Goal: Information Seeking & Learning: Learn about a topic

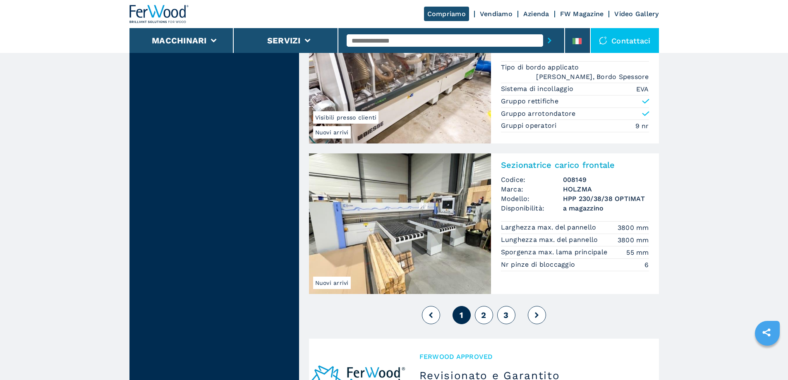
scroll to position [1986, 0]
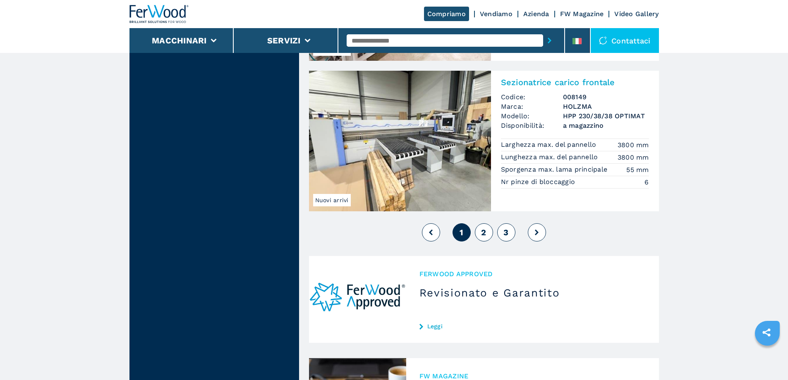
click at [538, 233] on icon at bounding box center [537, 233] width 4 height 6
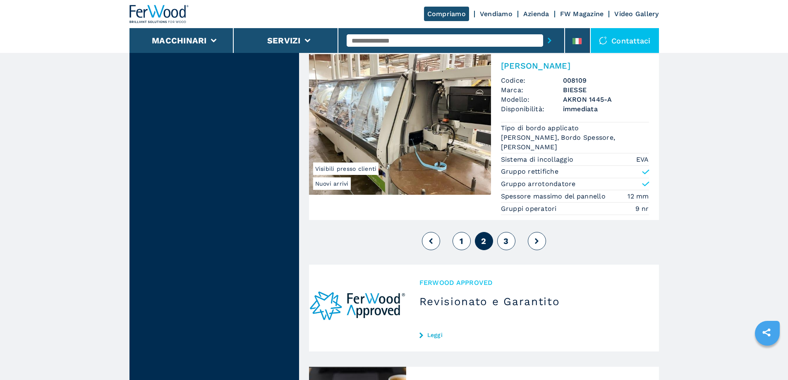
scroll to position [2069, 0]
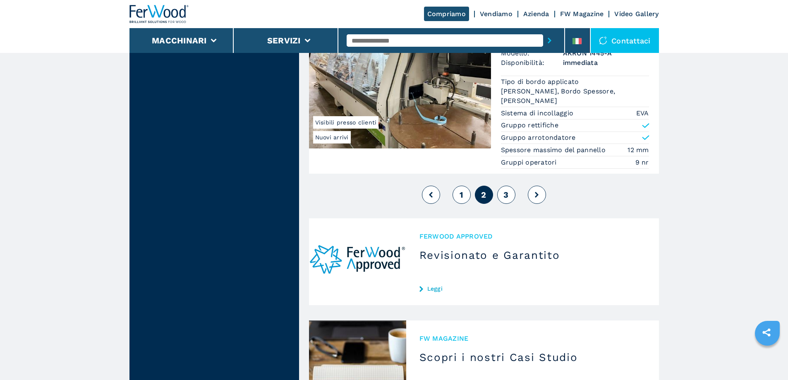
click at [534, 201] on button at bounding box center [537, 195] width 18 height 18
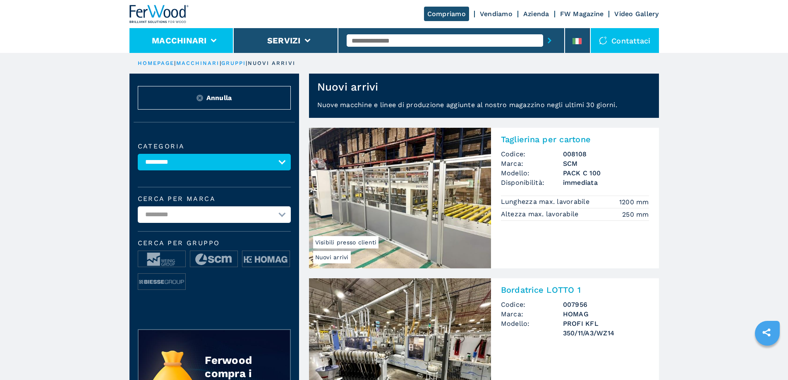
click at [196, 43] on button "Macchinari" at bounding box center [179, 41] width 55 height 10
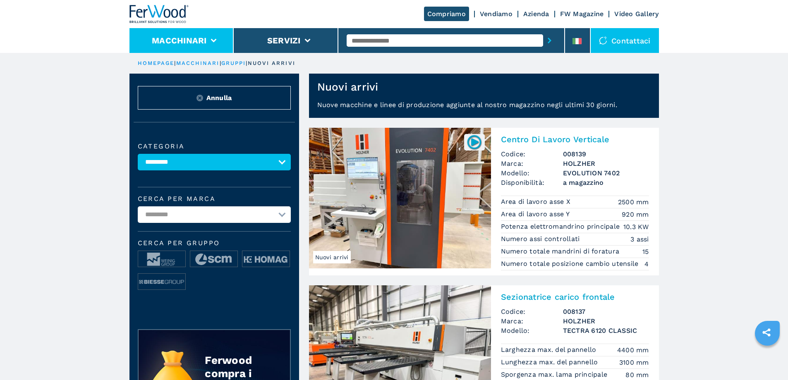
click at [168, 41] on button "Macchinari" at bounding box center [179, 41] width 55 height 10
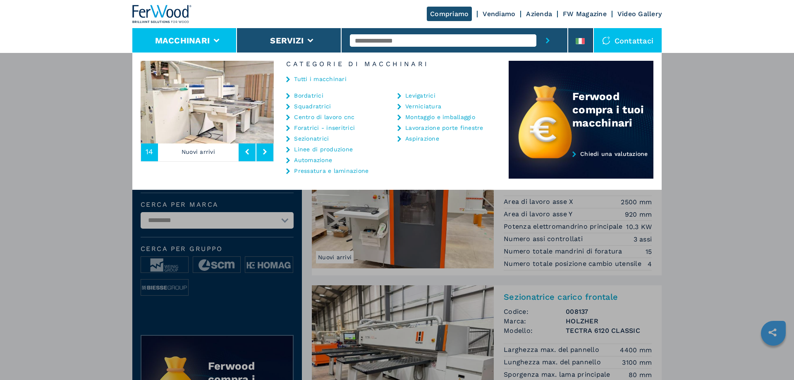
click at [329, 118] on link "Centro di lavoro cnc" at bounding box center [324, 117] width 60 height 6
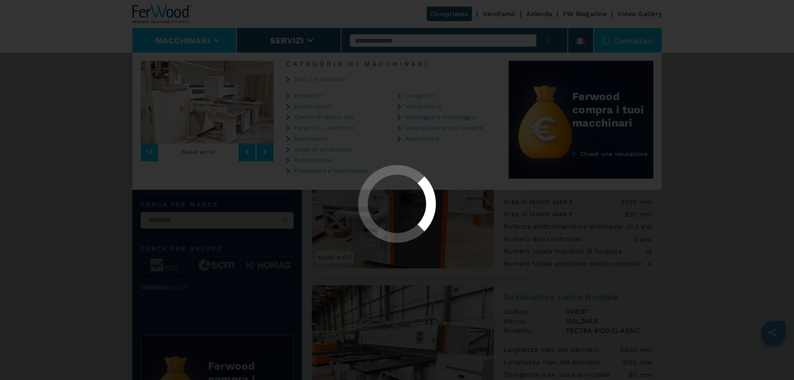
select select "**********"
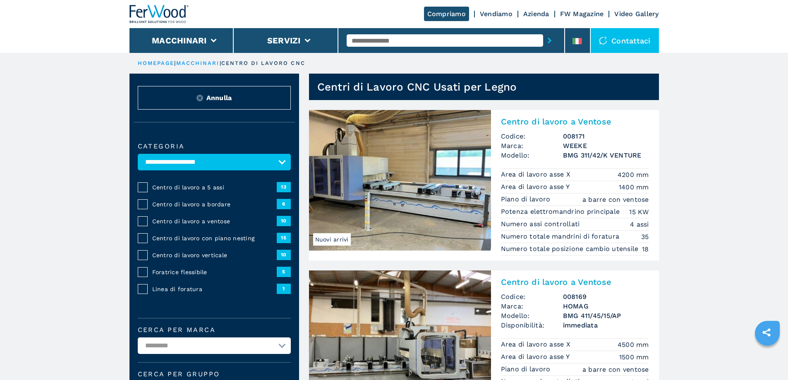
click at [206, 192] on span "Centro di lavoro a 5 assi" at bounding box center [214, 187] width 125 height 8
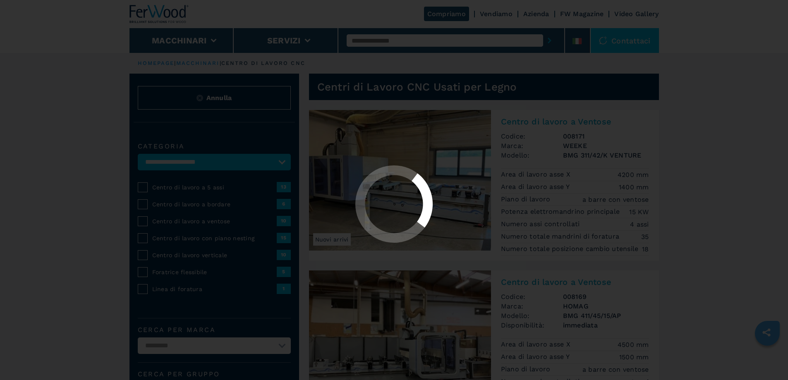
select select "**********"
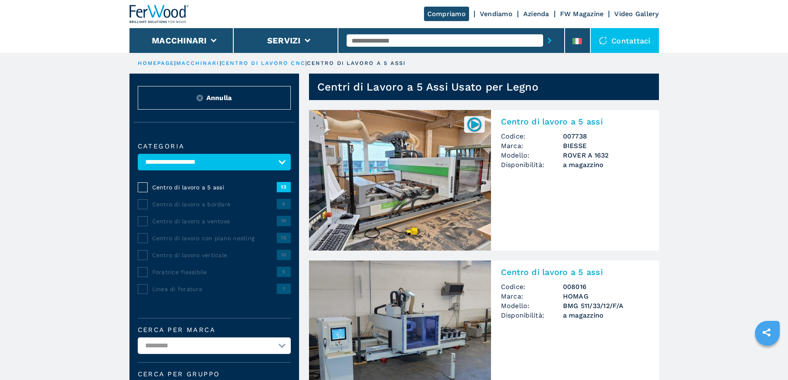
click at [425, 184] on img at bounding box center [400, 180] width 182 height 141
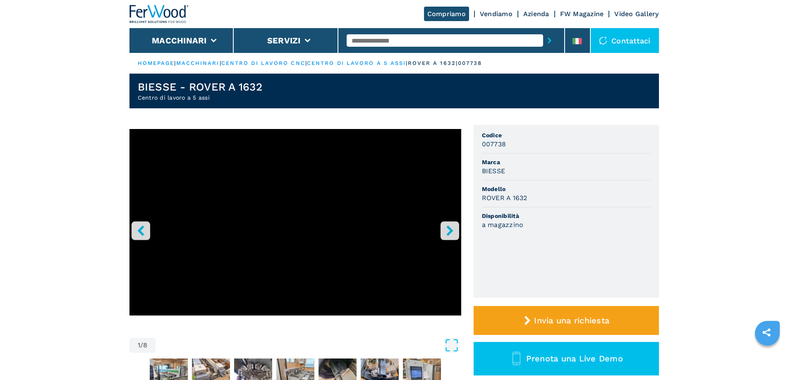
click at [451, 231] on icon "right-button" at bounding box center [449, 231] width 7 height 10
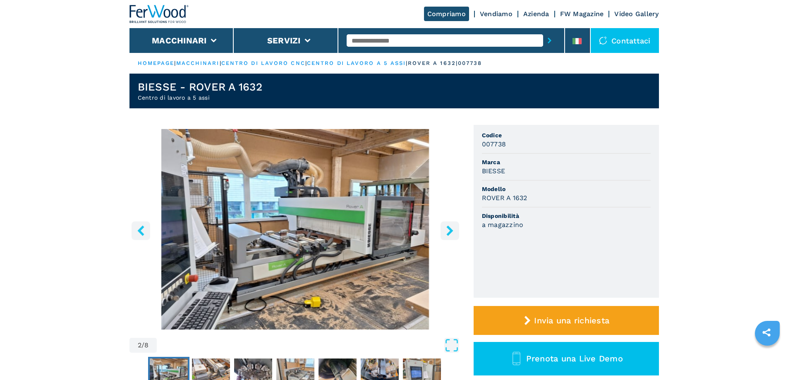
click at [314, 229] on img "Go to Slide 2" at bounding box center [296, 229] width 332 height 201
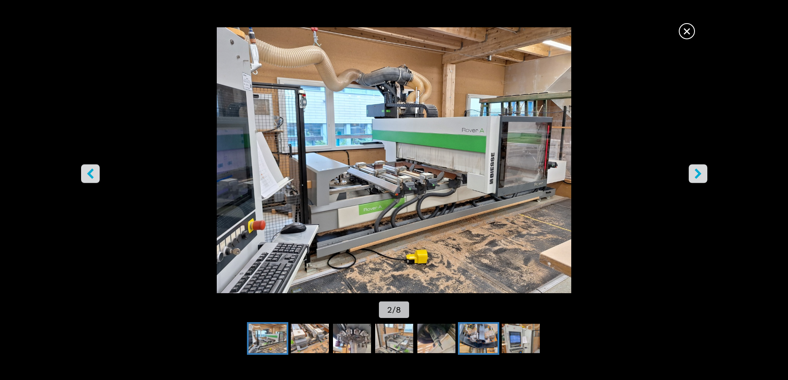
click at [485, 333] on img "Go to Slide 7" at bounding box center [479, 339] width 38 height 30
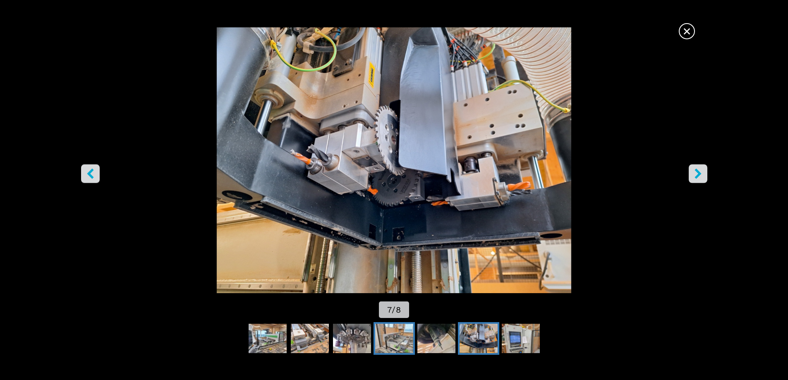
click at [395, 336] on img "Go to Slide 5" at bounding box center [394, 339] width 38 height 30
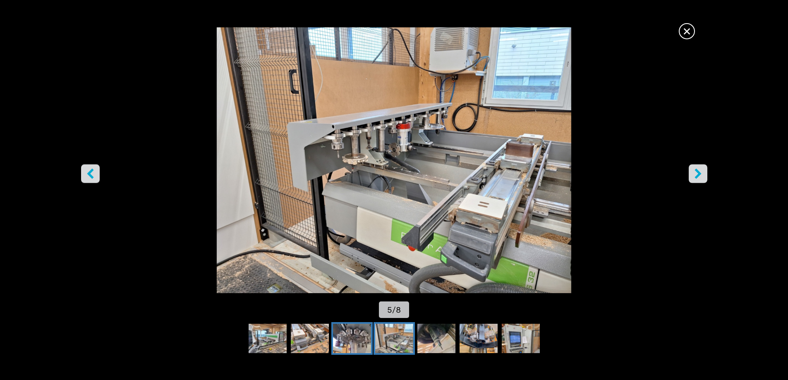
click at [343, 330] on img "Go to Slide 4" at bounding box center [352, 339] width 38 height 30
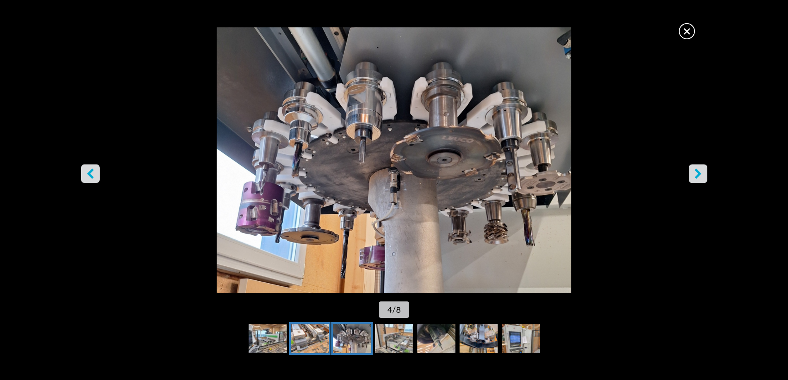
click at [305, 338] on img "Go to Slide 3" at bounding box center [310, 339] width 38 height 30
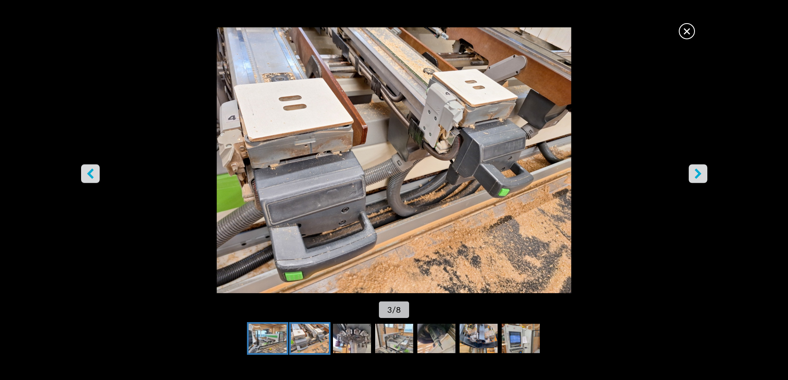
click at [281, 340] on img "Go to Slide 2" at bounding box center [268, 339] width 38 height 30
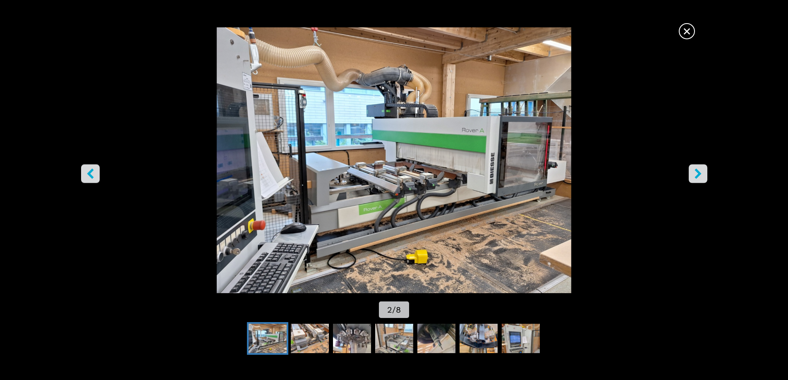
click at [698, 173] on icon "right-button" at bounding box center [698, 173] width 7 height 10
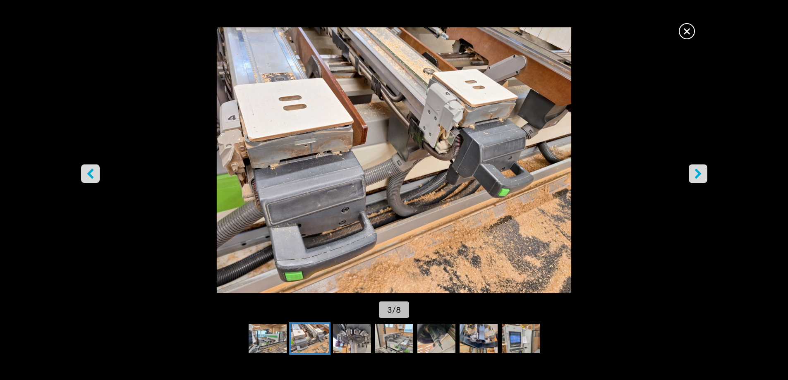
click at [698, 173] on icon "right-button" at bounding box center [698, 173] width 7 height 10
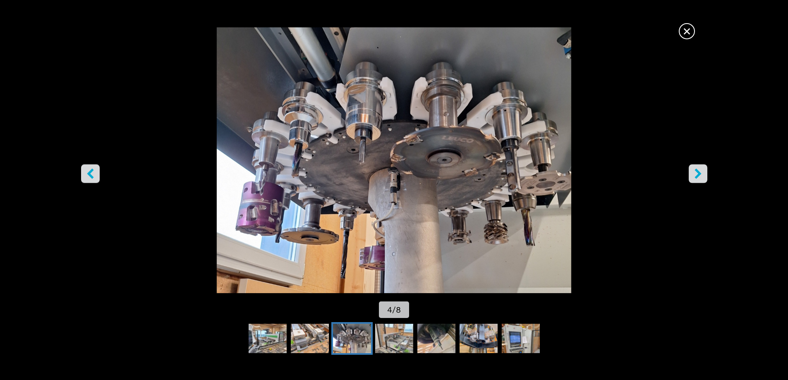
click at [698, 173] on icon "right-button" at bounding box center [698, 173] width 7 height 10
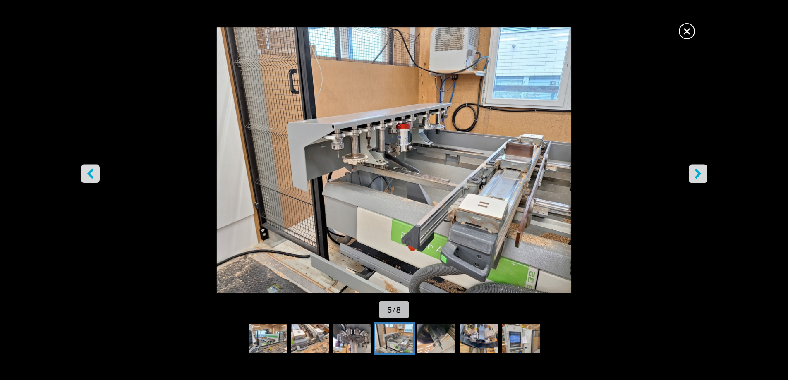
click at [694, 33] on span "×" at bounding box center [687, 29] width 14 height 14
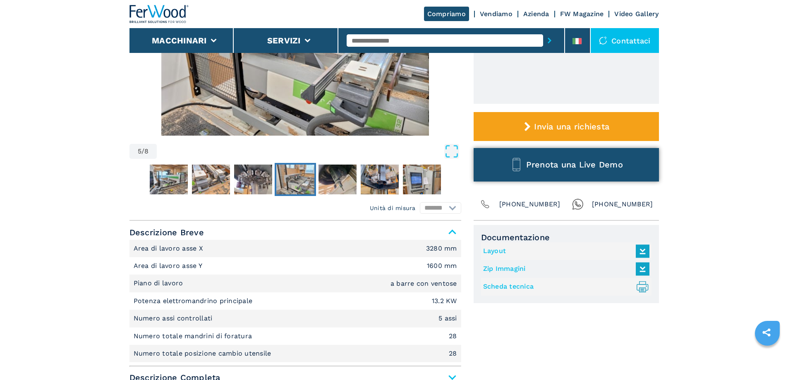
scroll to position [248, 0]
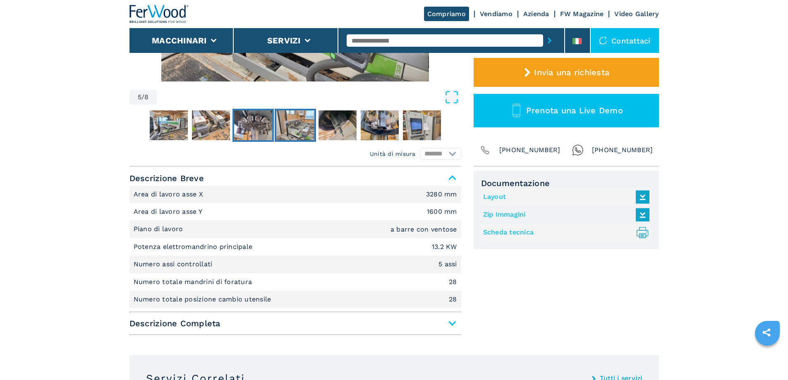
click at [255, 125] on img "Go to Slide 4" at bounding box center [253, 125] width 38 height 30
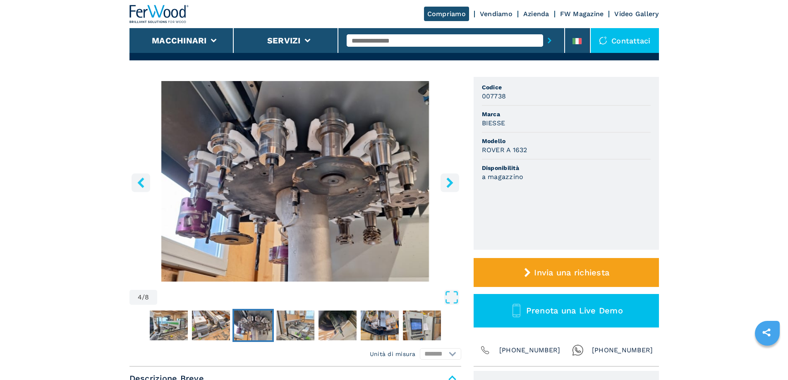
scroll to position [41, 0]
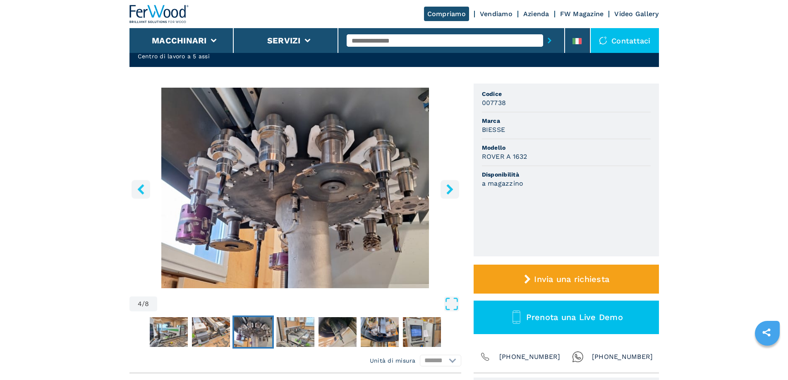
click at [448, 186] on icon "right-button" at bounding box center [449, 189] width 7 height 10
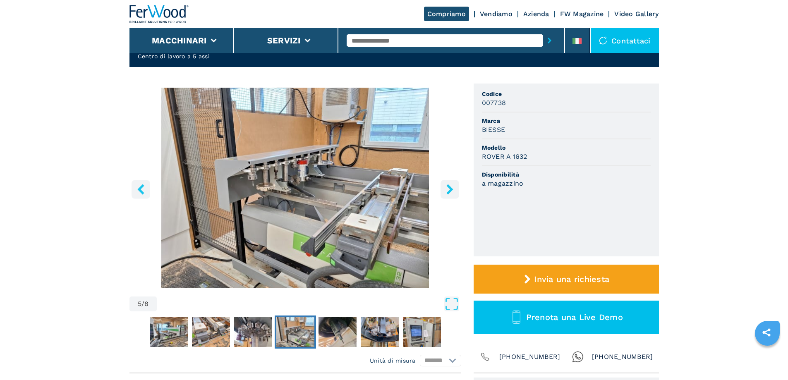
click at [331, 178] on img "Go to Slide 5" at bounding box center [296, 188] width 332 height 201
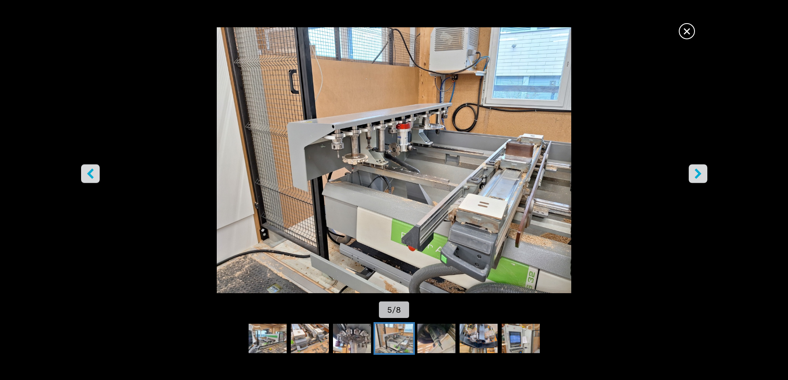
click at [702, 176] on icon "right-button" at bounding box center [698, 173] width 10 height 10
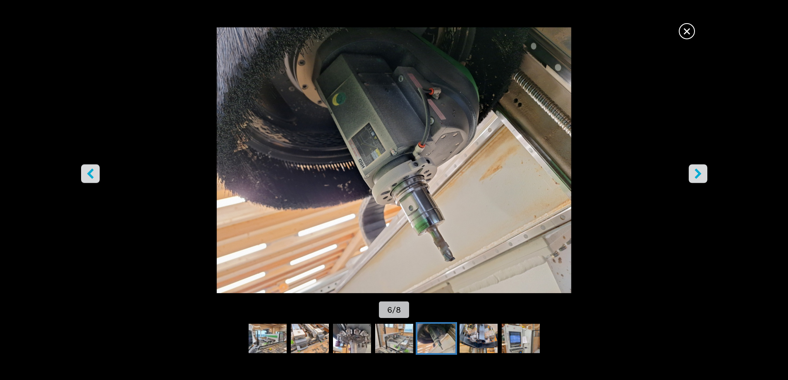
click at [700, 177] on icon "right-button" at bounding box center [698, 173] width 10 height 10
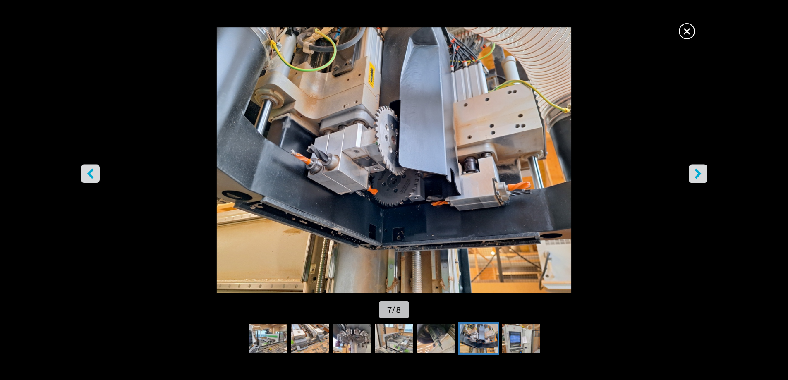
click at [97, 170] on button "left-button" at bounding box center [90, 173] width 19 height 19
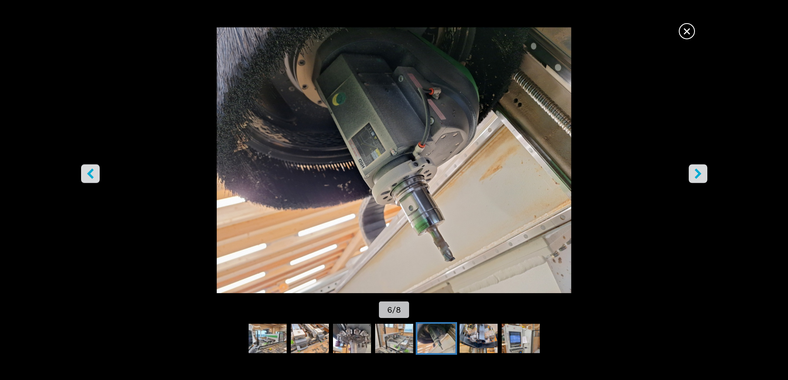
click at [688, 170] on img "Go to Slide 6" at bounding box center [394, 160] width 710 height 266
click at [696, 171] on icon "right-button" at bounding box center [698, 173] width 10 height 10
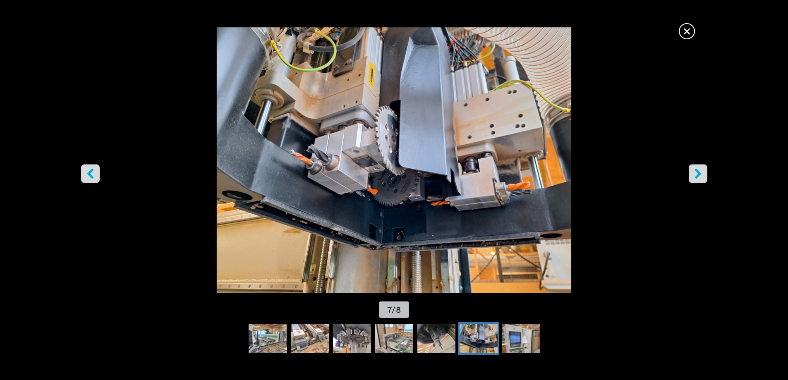
click at [689, 32] on span "×" at bounding box center [687, 29] width 14 height 14
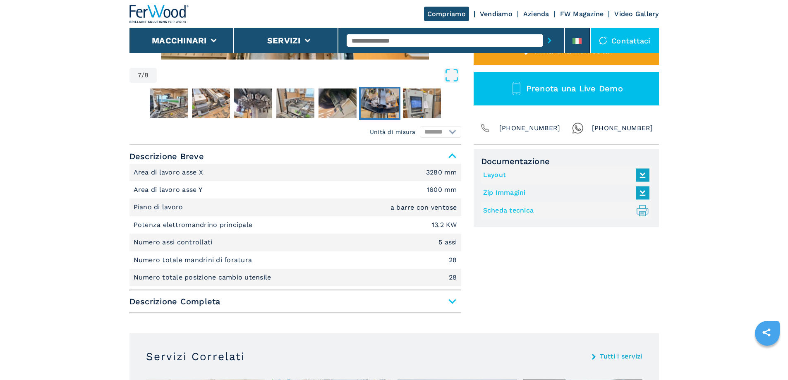
scroll to position [290, 0]
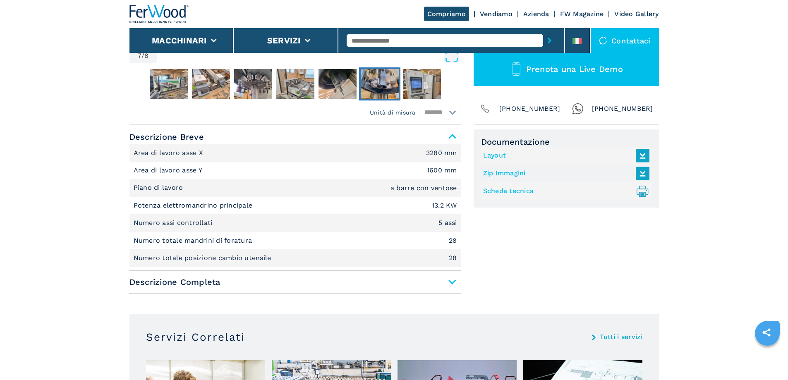
click at [452, 282] on span "Descrizione Completa" at bounding box center [296, 282] width 332 height 15
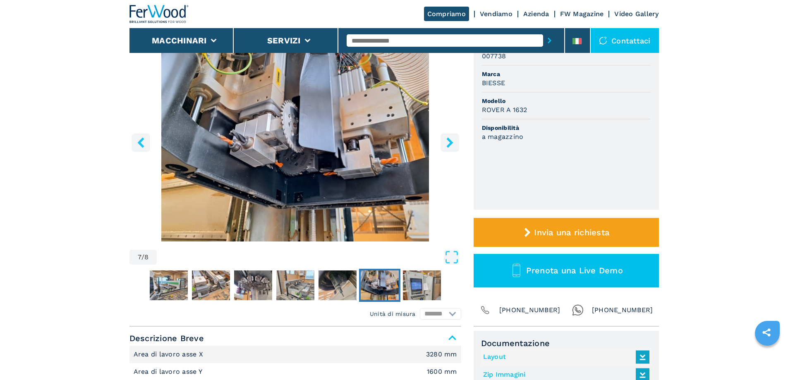
scroll to position [41, 0]
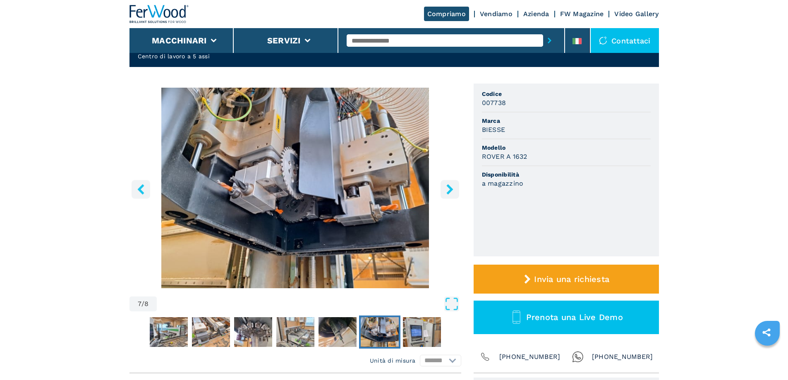
click at [452, 187] on icon "right-button" at bounding box center [450, 189] width 10 height 10
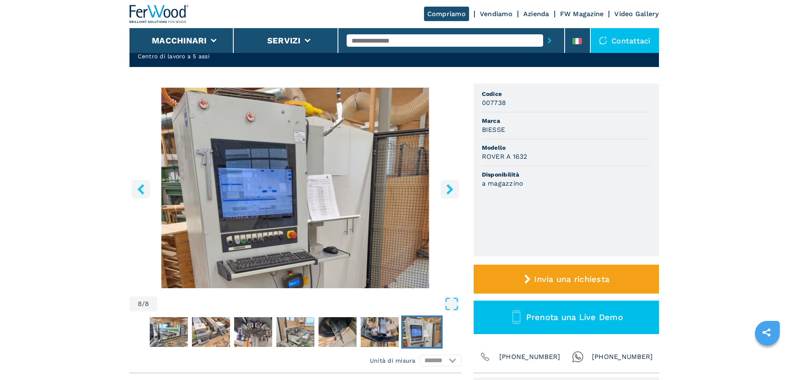
click at [452, 187] on icon "right-button" at bounding box center [450, 189] width 10 height 10
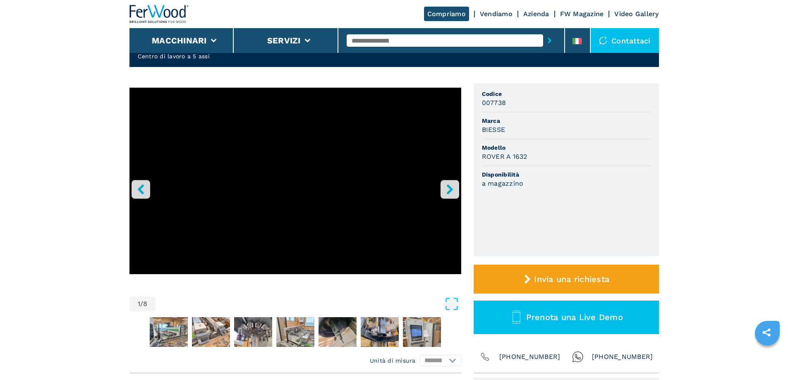
click at [446, 197] on button "right-button" at bounding box center [450, 189] width 19 height 19
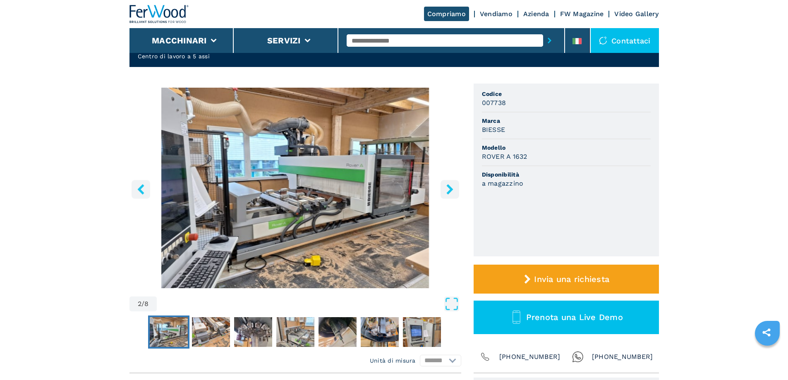
click at [133, 192] on button "left-button" at bounding box center [141, 189] width 19 height 19
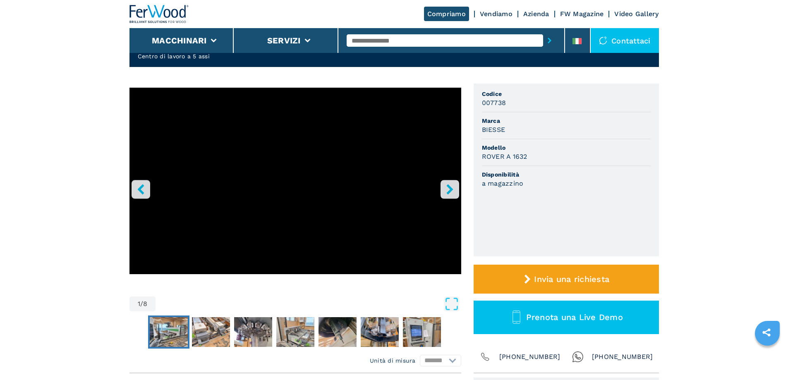
click at [171, 341] on img "Go to Slide 2" at bounding box center [169, 332] width 38 height 30
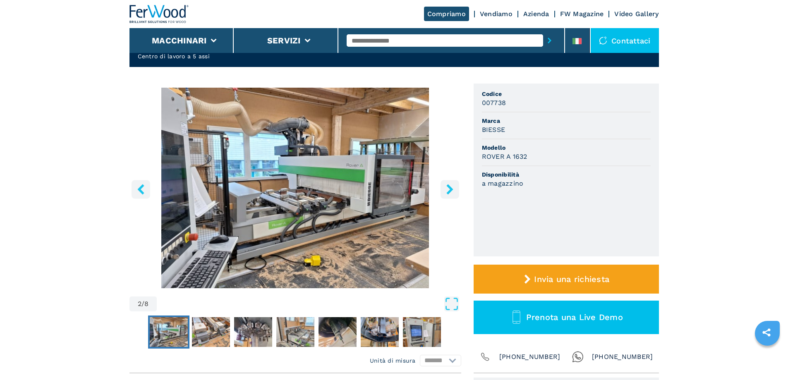
click at [171, 340] on img "Go to Slide 2" at bounding box center [169, 332] width 38 height 30
click at [257, 232] on img "Go to Slide 2" at bounding box center [296, 188] width 332 height 201
